Goal: Transaction & Acquisition: Purchase product/service

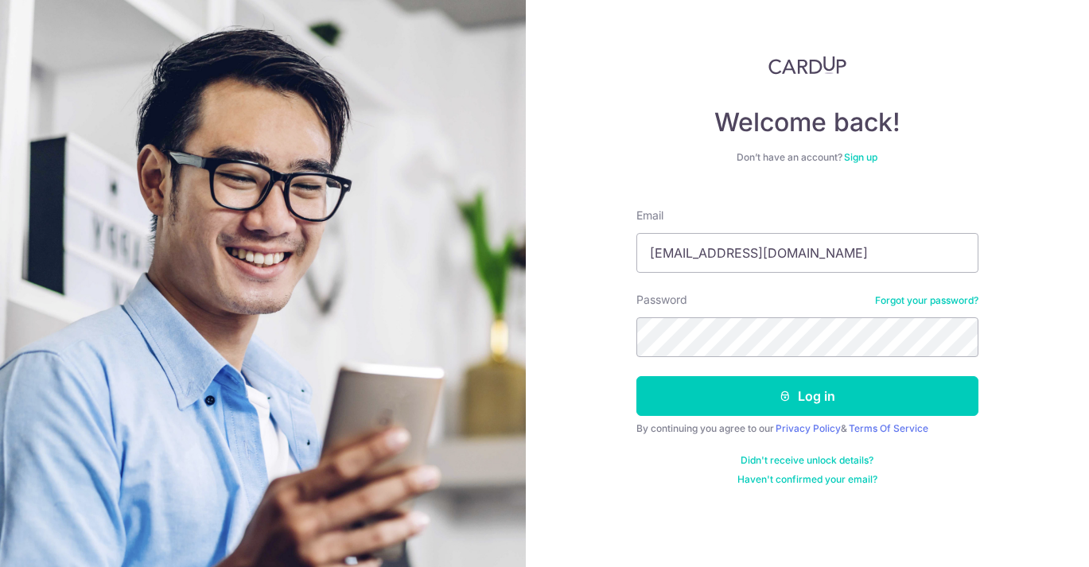
type input "[EMAIL_ADDRESS][DOMAIN_NAME]"
click at [637, 376] on button "Log in" at bounding box center [808, 396] width 342 height 40
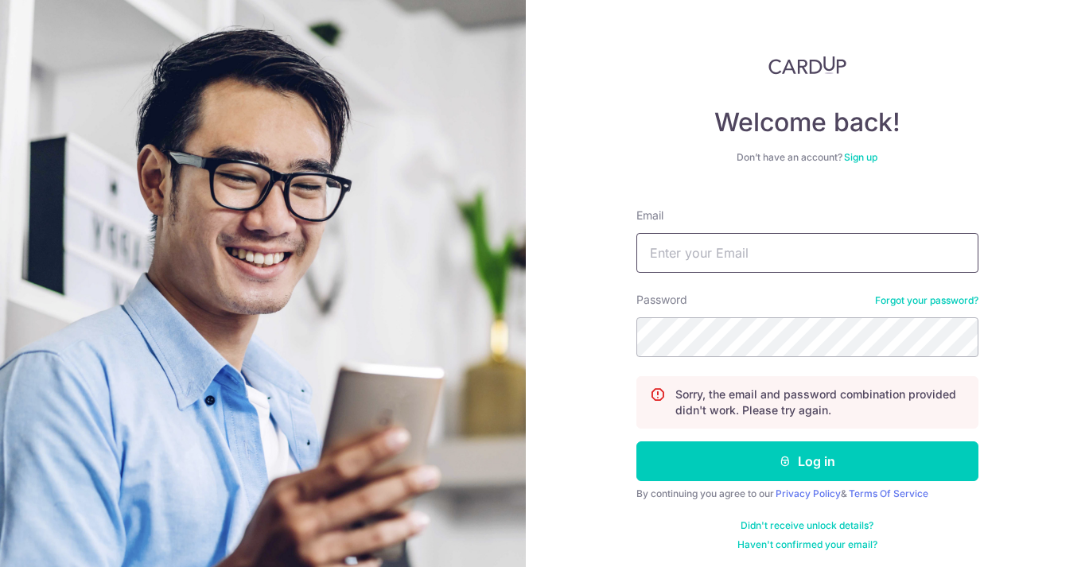
click at [690, 260] on input "Email" at bounding box center [808, 253] width 342 height 40
type input "[EMAIL_ADDRESS][DOMAIN_NAME]"
click at [637, 442] on button "Log in" at bounding box center [808, 462] width 342 height 40
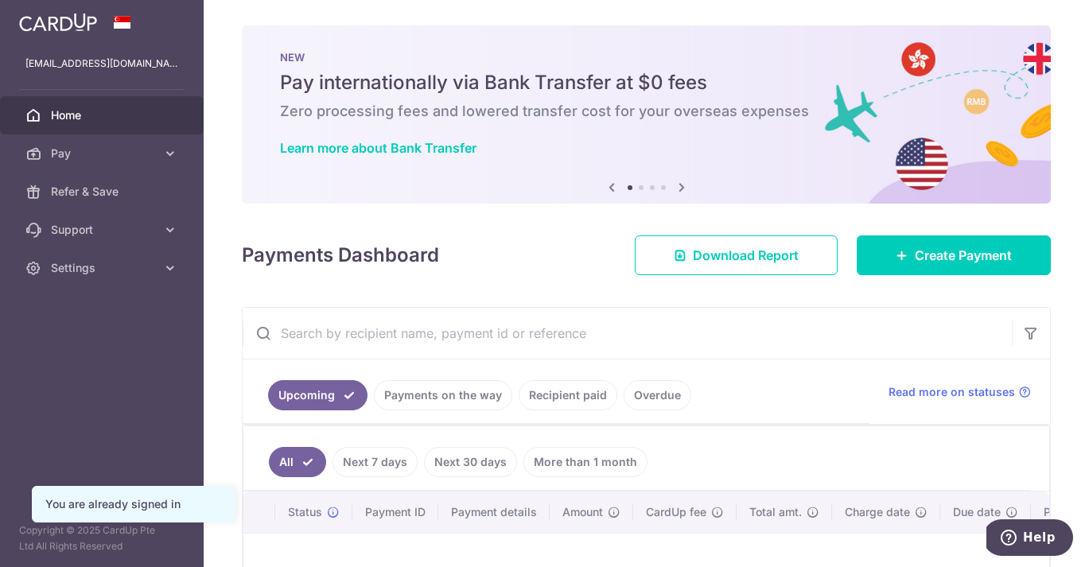
scroll to position [109, 0]
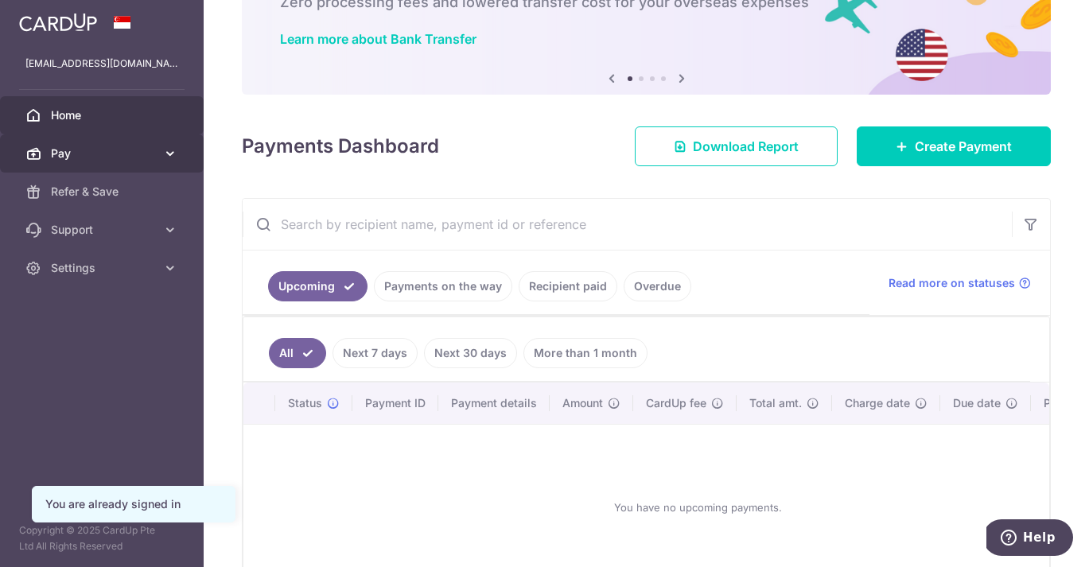
click at [177, 150] on icon at bounding box center [170, 154] width 16 height 16
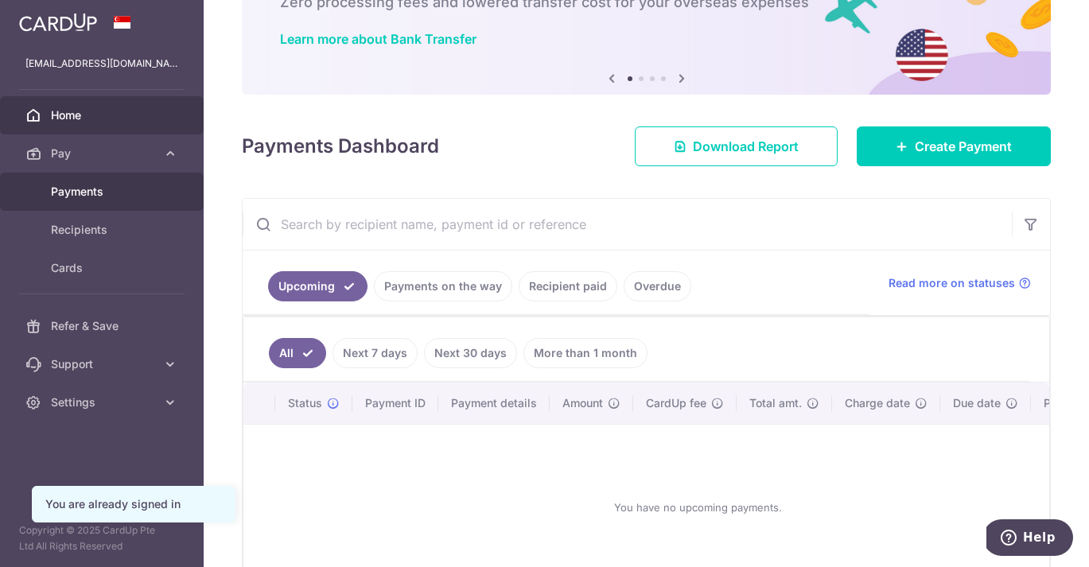
click at [64, 201] on link "Payments" at bounding box center [102, 192] width 204 height 38
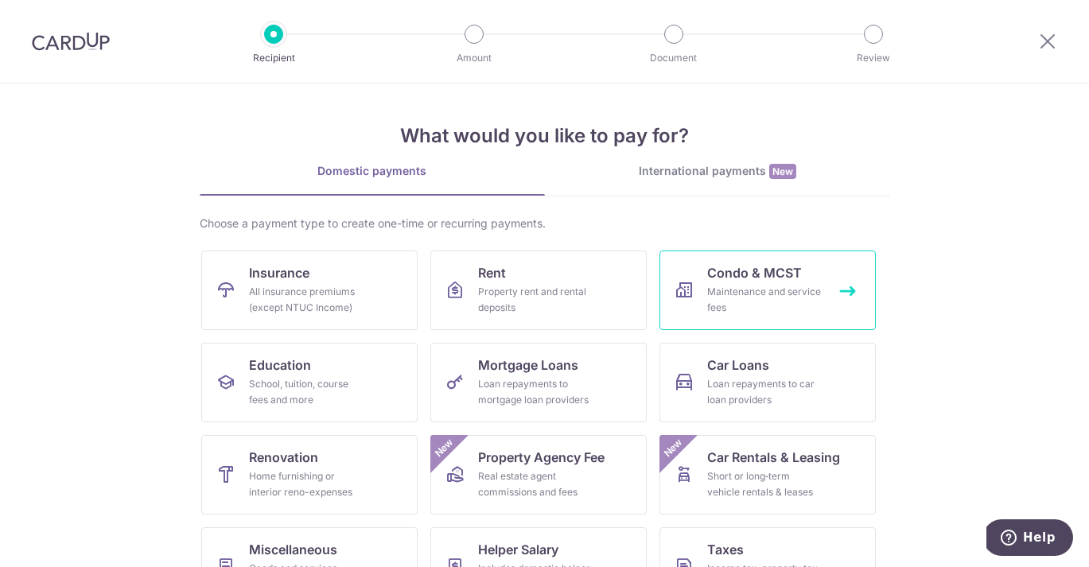
click at [734, 286] on div "Maintenance and service fees" at bounding box center [764, 300] width 115 height 32
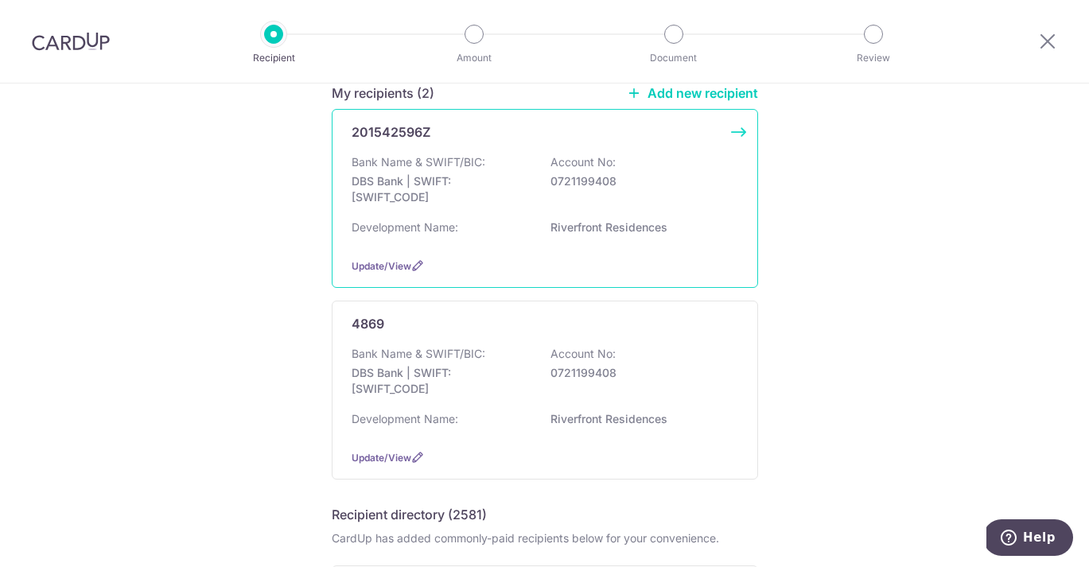
scroll to position [142, 0]
click at [544, 202] on div "Bank Name & SWIFT/BIC: DBS Bank | SWIFT: DBSSSGSGXXX Account No: 0721199408" at bounding box center [545, 186] width 387 height 59
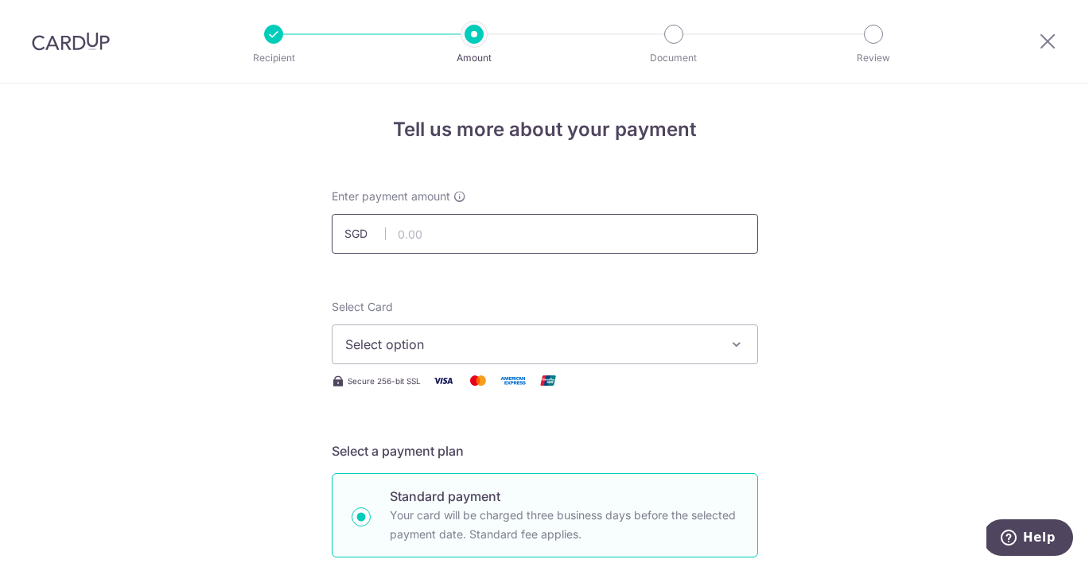
click at [430, 242] on input "text" at bounding box center [545, 234] width 427 height 40
type input "652.37"
click at [431, 341] on span "Select option" at bounding box center [530, 344] width 371 height 19
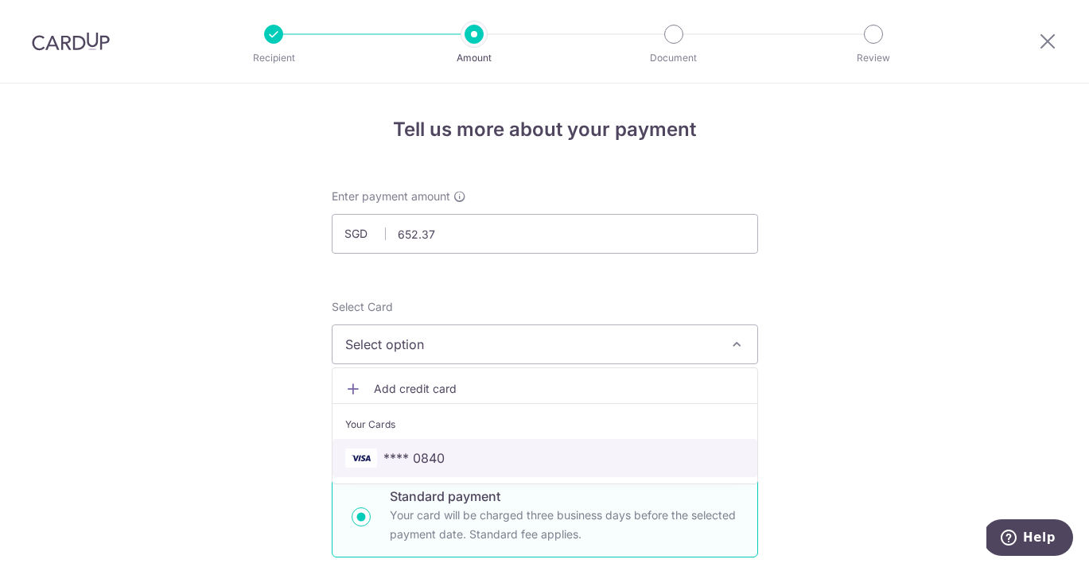
click at [442, 457] on span "**** 0840" at bounding box center [414, 458] width 61 height 19
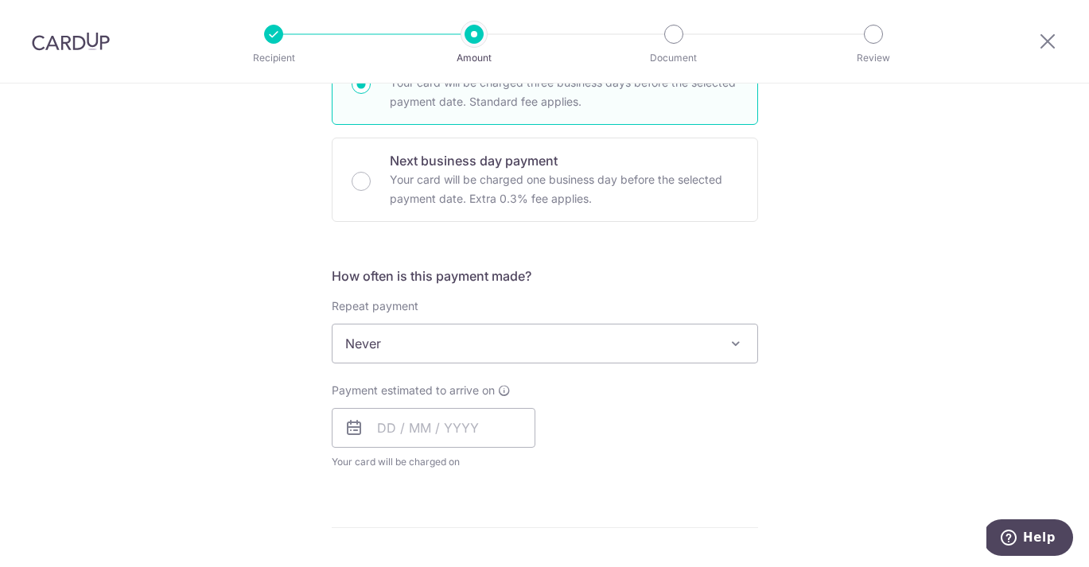
scroll to position [440, 0]
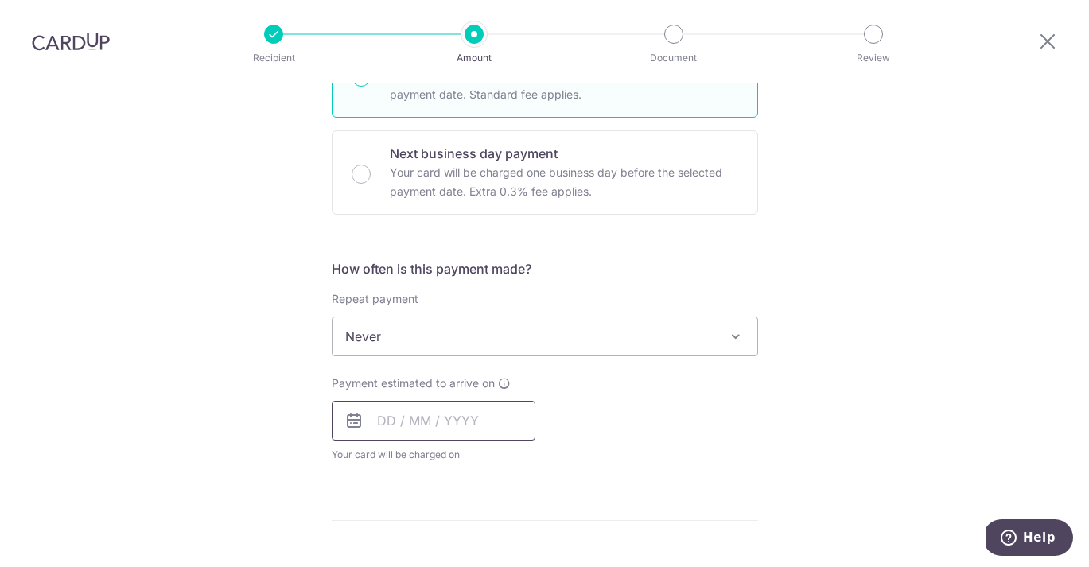
click at [389, 423] on input "text" at bounding box center [434, 421] width 204 height 40
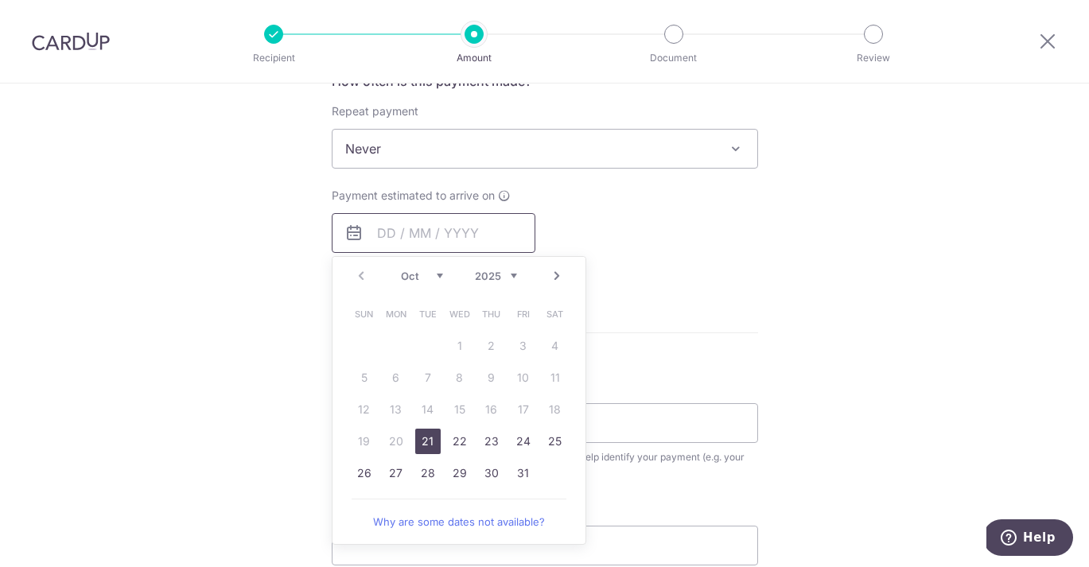
scroll to position [634, 0]
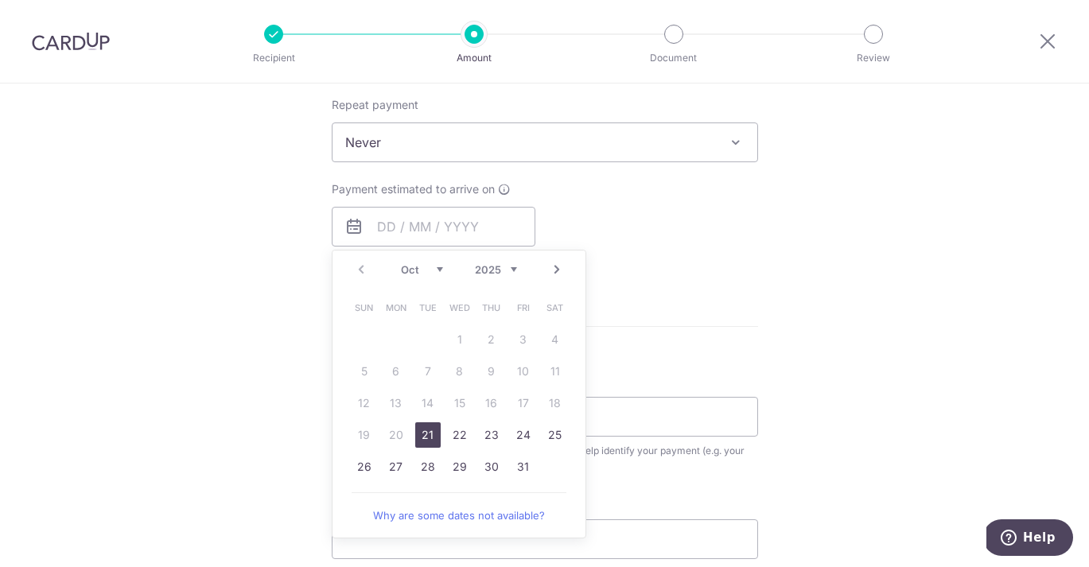
click at [428, 434] on link "21" at bounding box center [427, 435] width 25 height 25
type input "[DATE]"
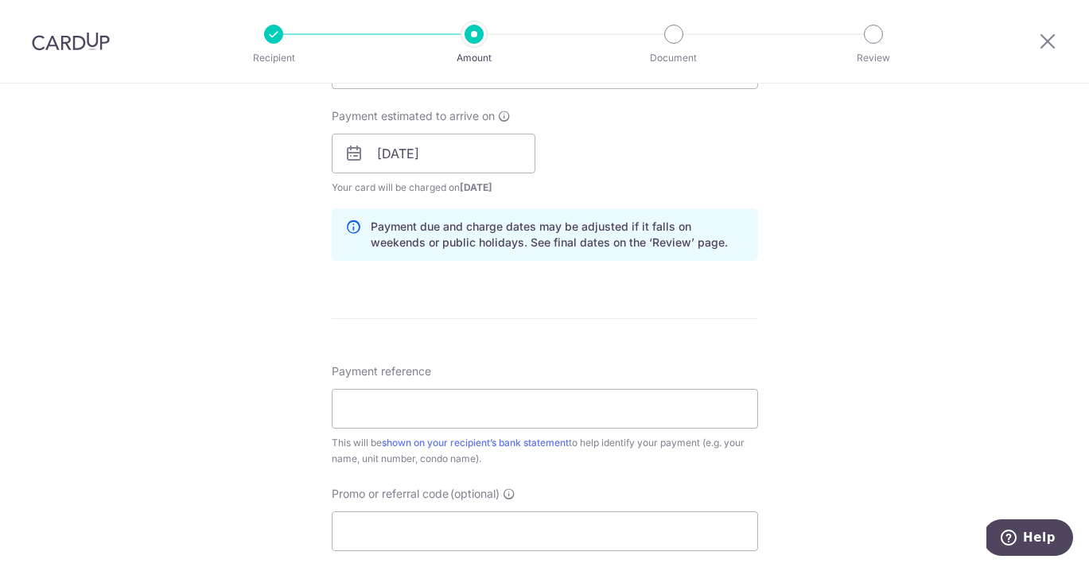
scroll to position [784, 0]
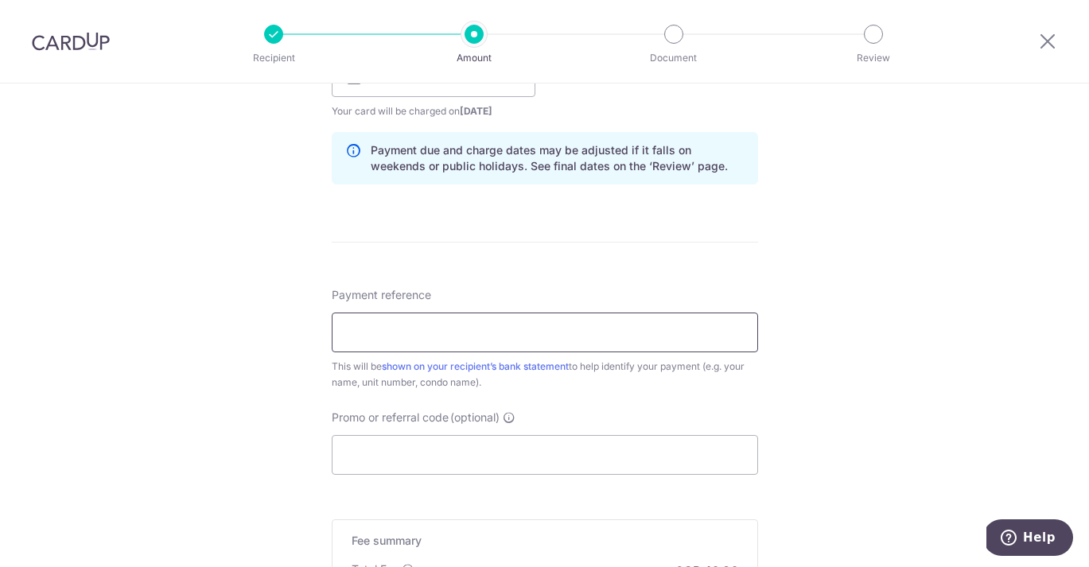
click at [411, 326] on input "Payment reference" at bounding box center [545, 333] width 427 height 40
click at [412, 331] on input "Payment reference" at bounding box center [545, 333] width 427 height 40
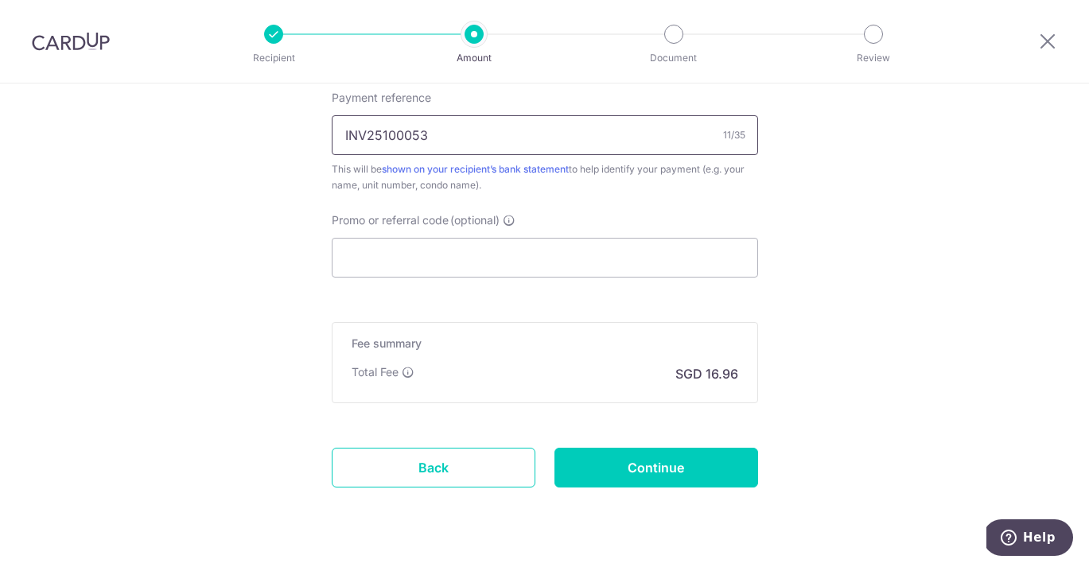
scroll to position [976, 0]
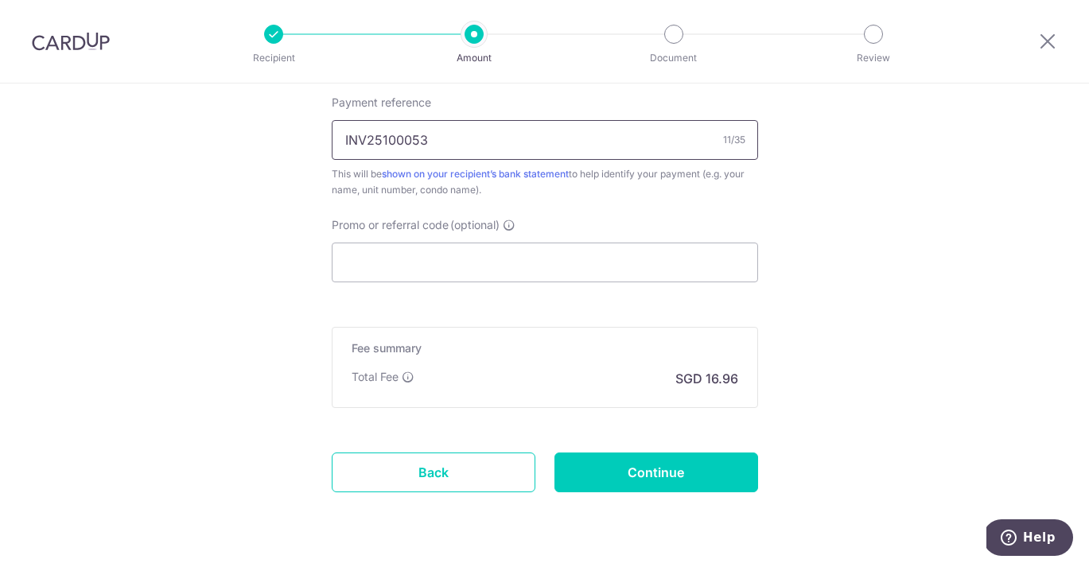
type input "INV25100053"
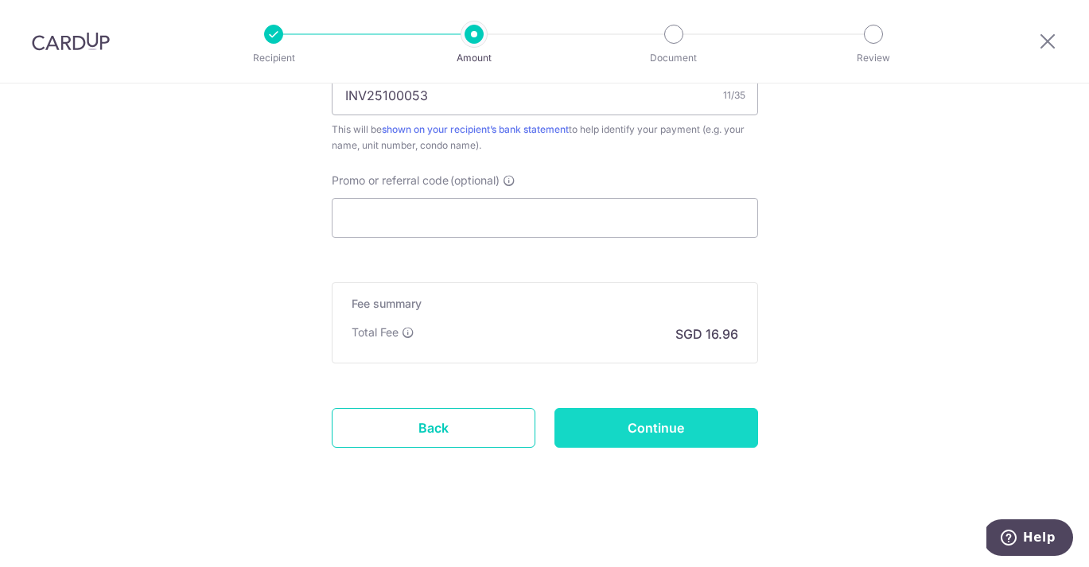
click at [638, 426] on input "Continue" at bounding box center [657, 428] width 204 height 40
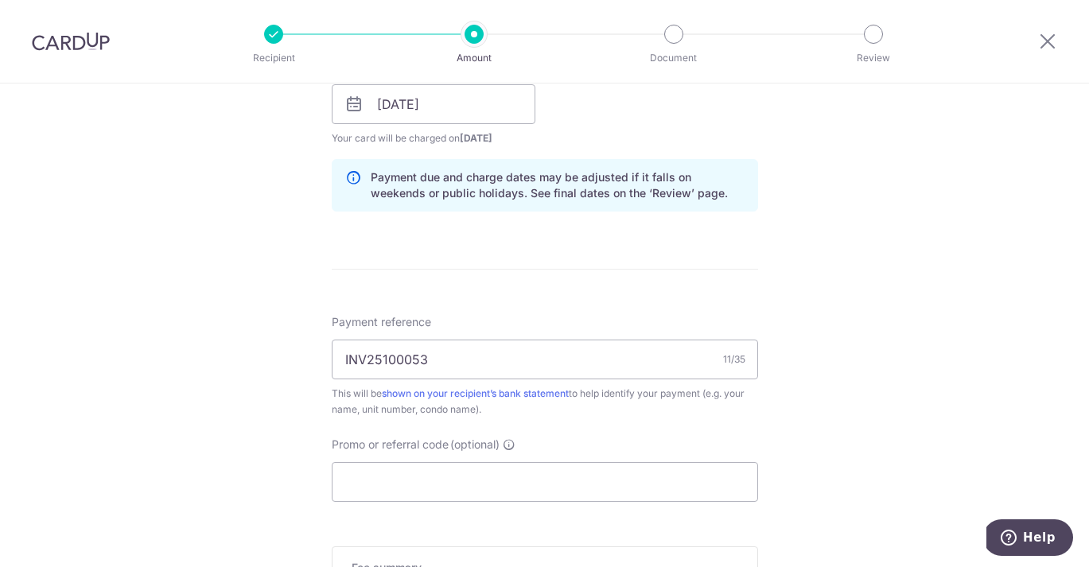
scroll to position [756, 0]
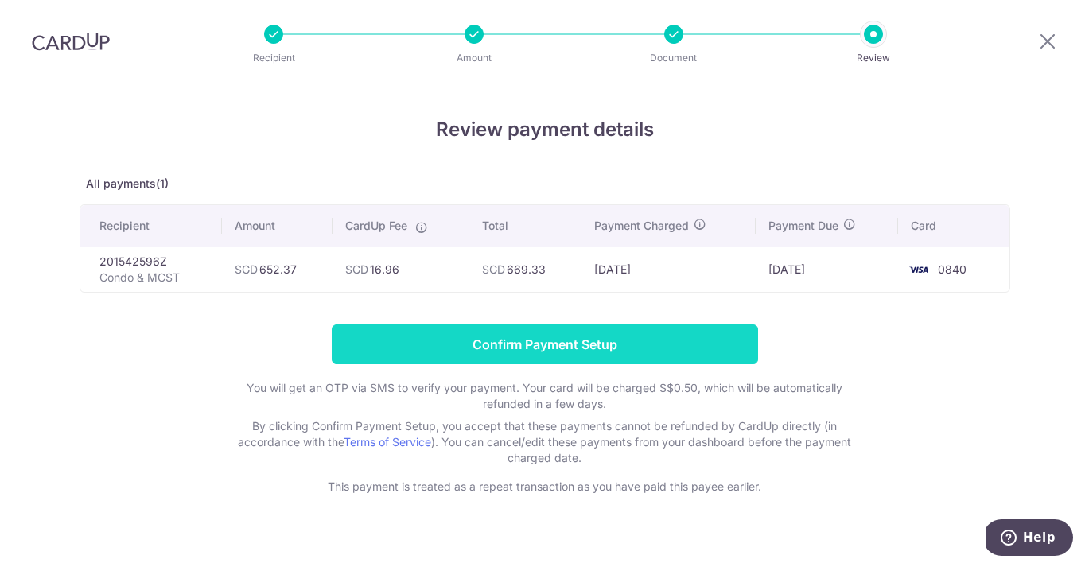
click at [526, 346] on input "Confirm Payment Setup" at bounding box center [545, 345] width 427 height 40
